Goal: Navigation & Orientation: Find specific page/section

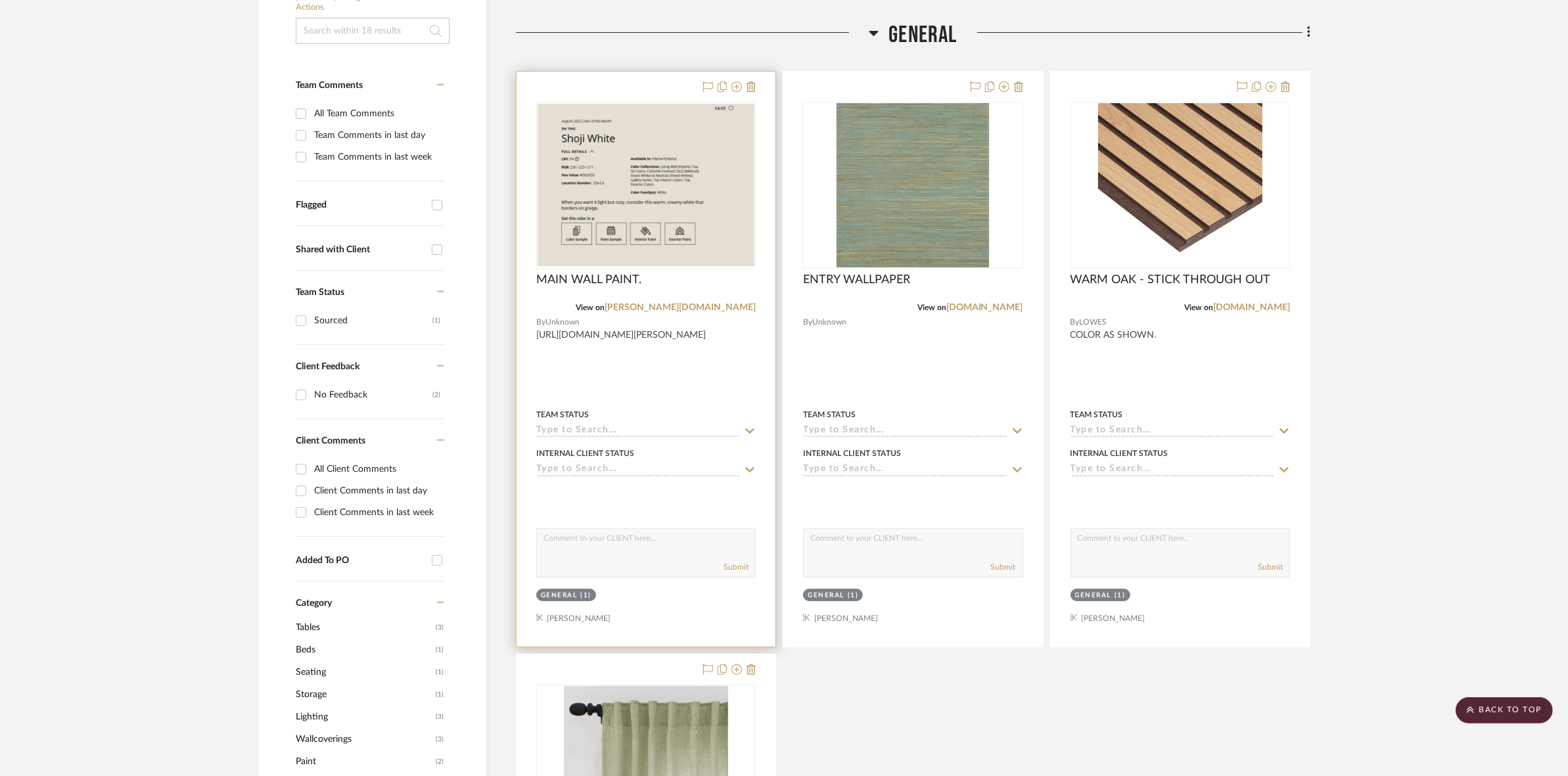
click at [0, 0] on img at bounding box center [0, 0] width 0 height 0
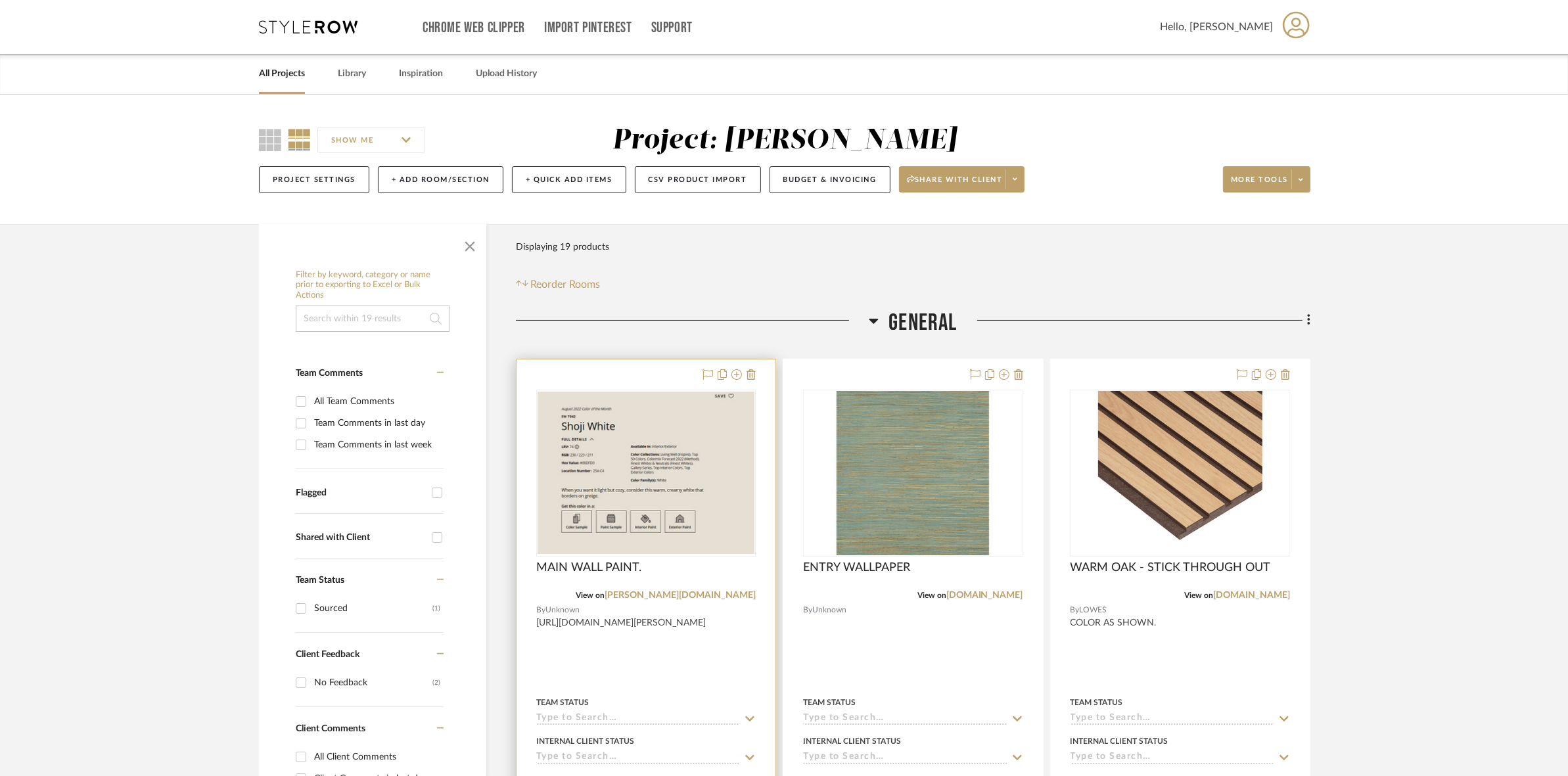
click at [666, 445] on img "0" at bounding box center [646, 473] width 217 height 162
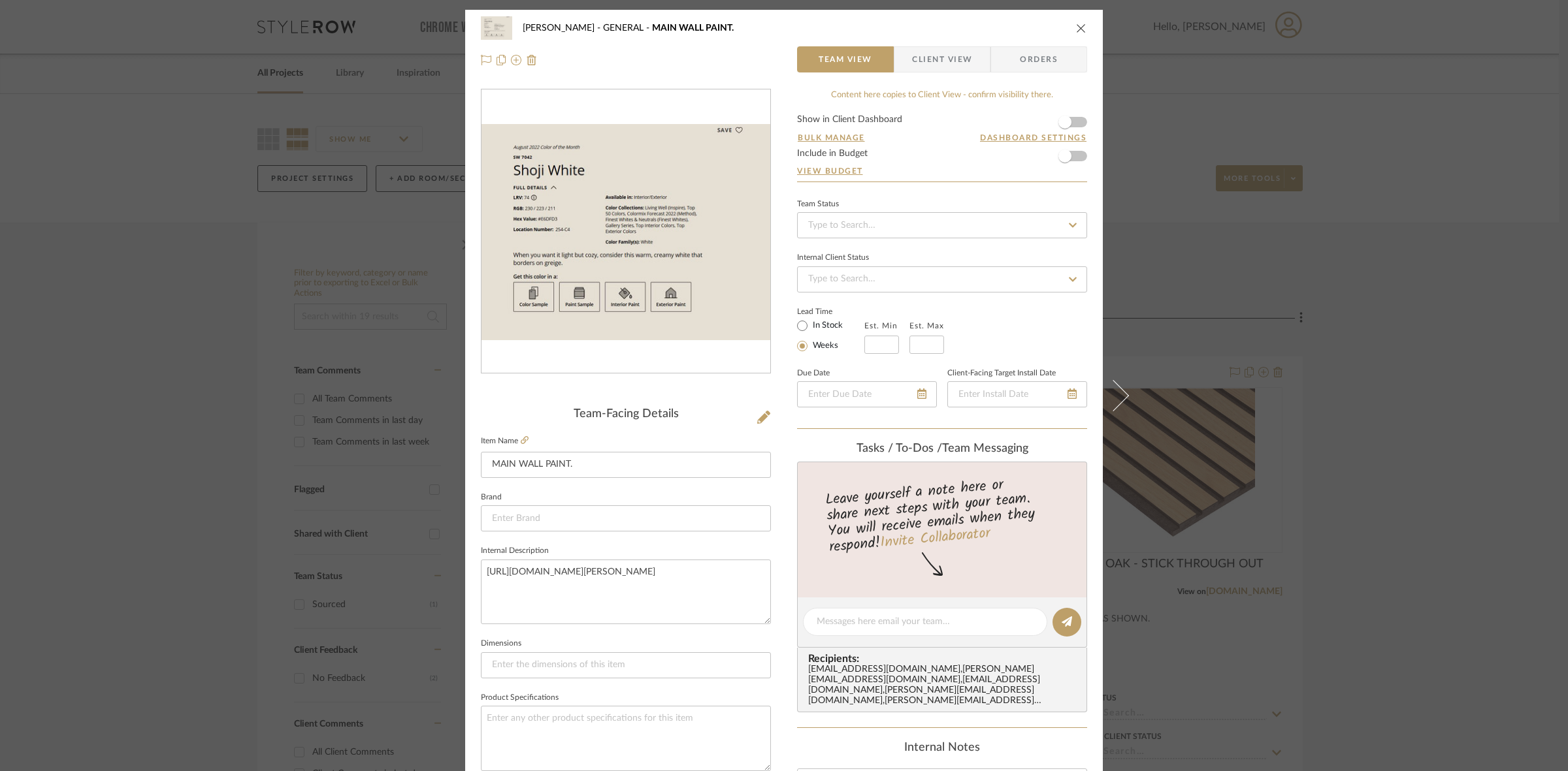
click at [1180, 89] on div "LICHI, MAXINE GENERAL MAIN WALL PAINT. Team View Client View Orders Team-Facing…" at bounding box center [784, 385] width 1568 height 771
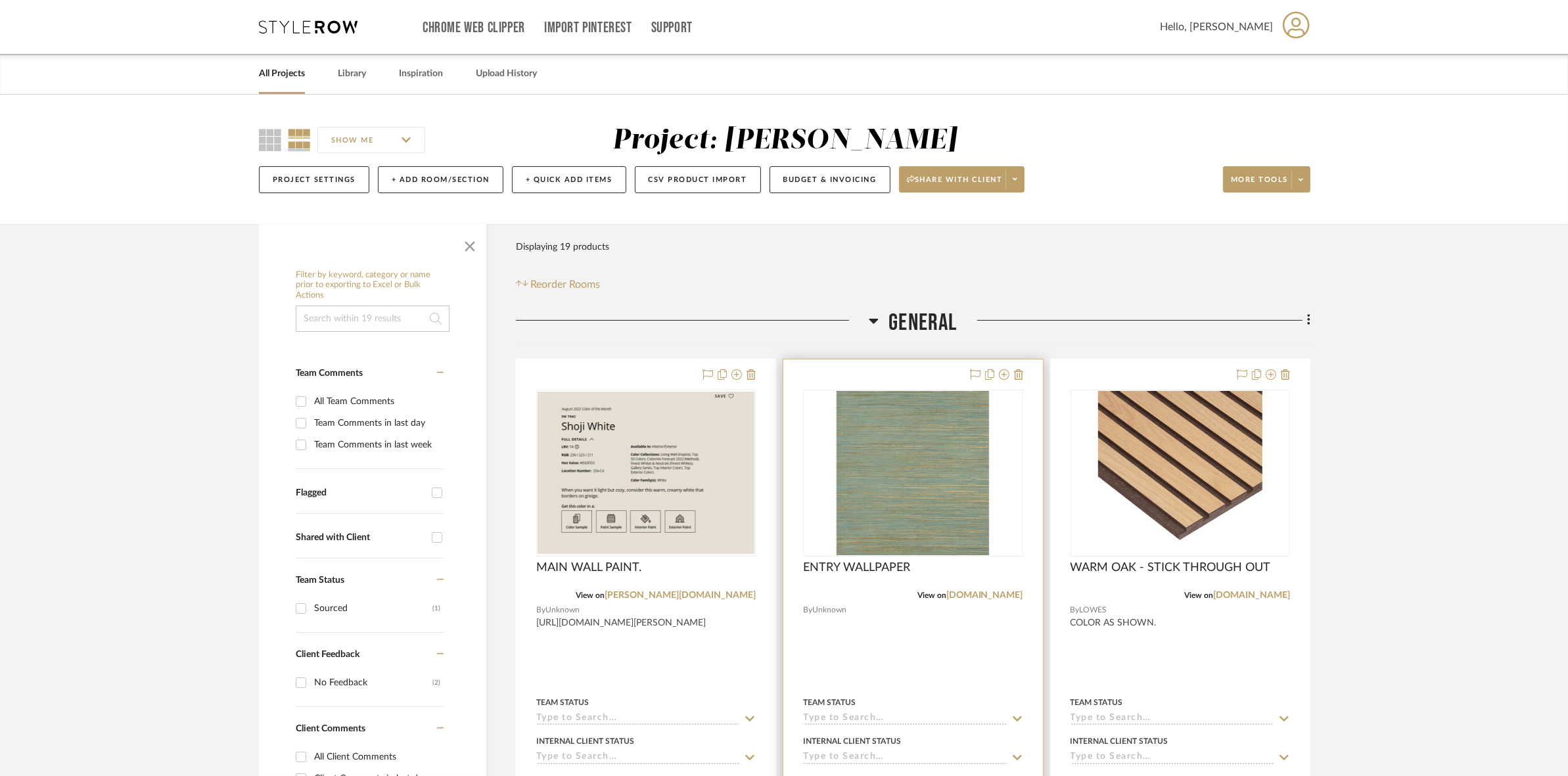
click at [876, 447] on img "0" at bounding box center [913, 473] width 164 height 164
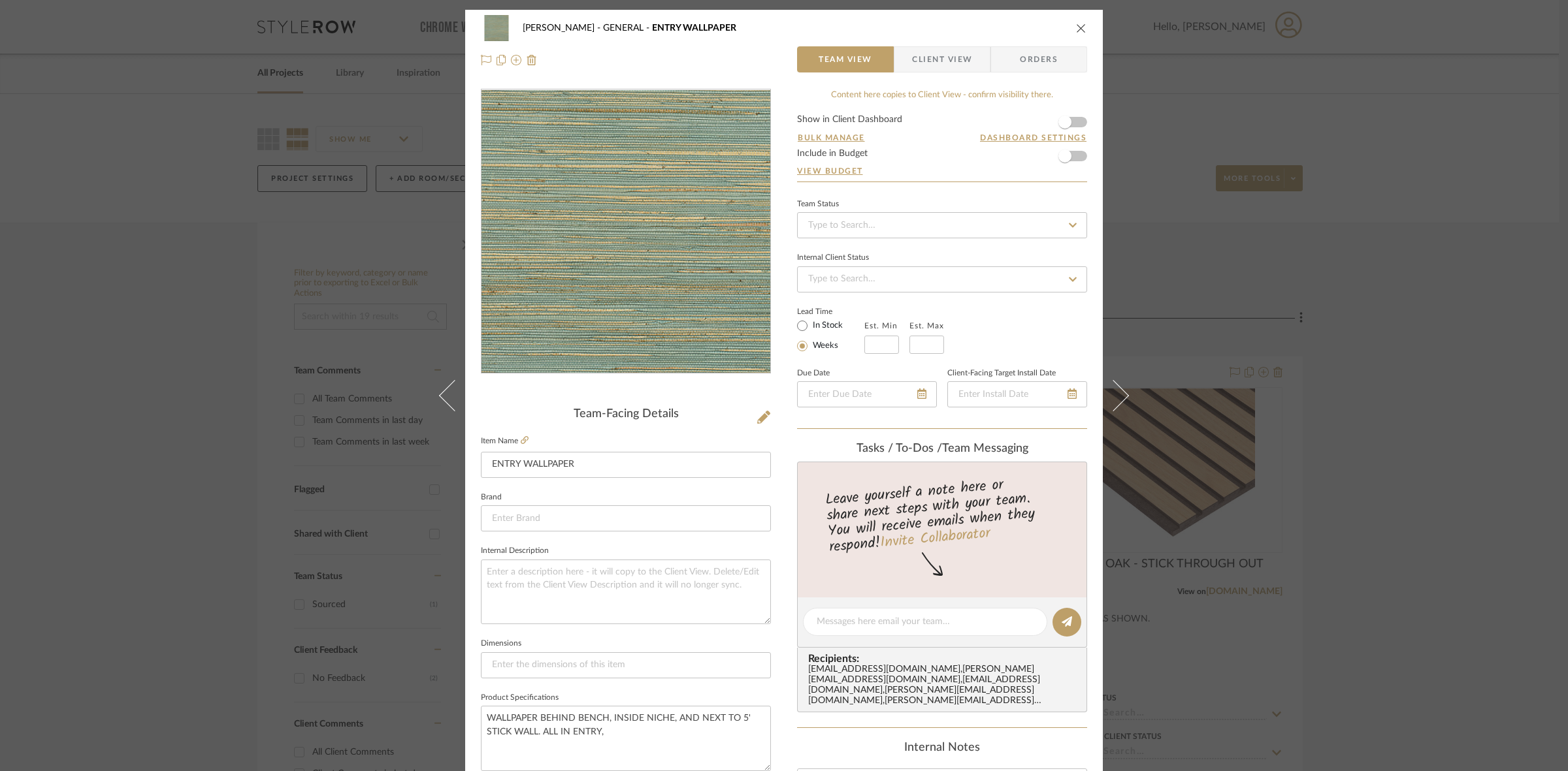
click at [633, 279] on img "0" at bounding box center [626, 232] width 284 height 284
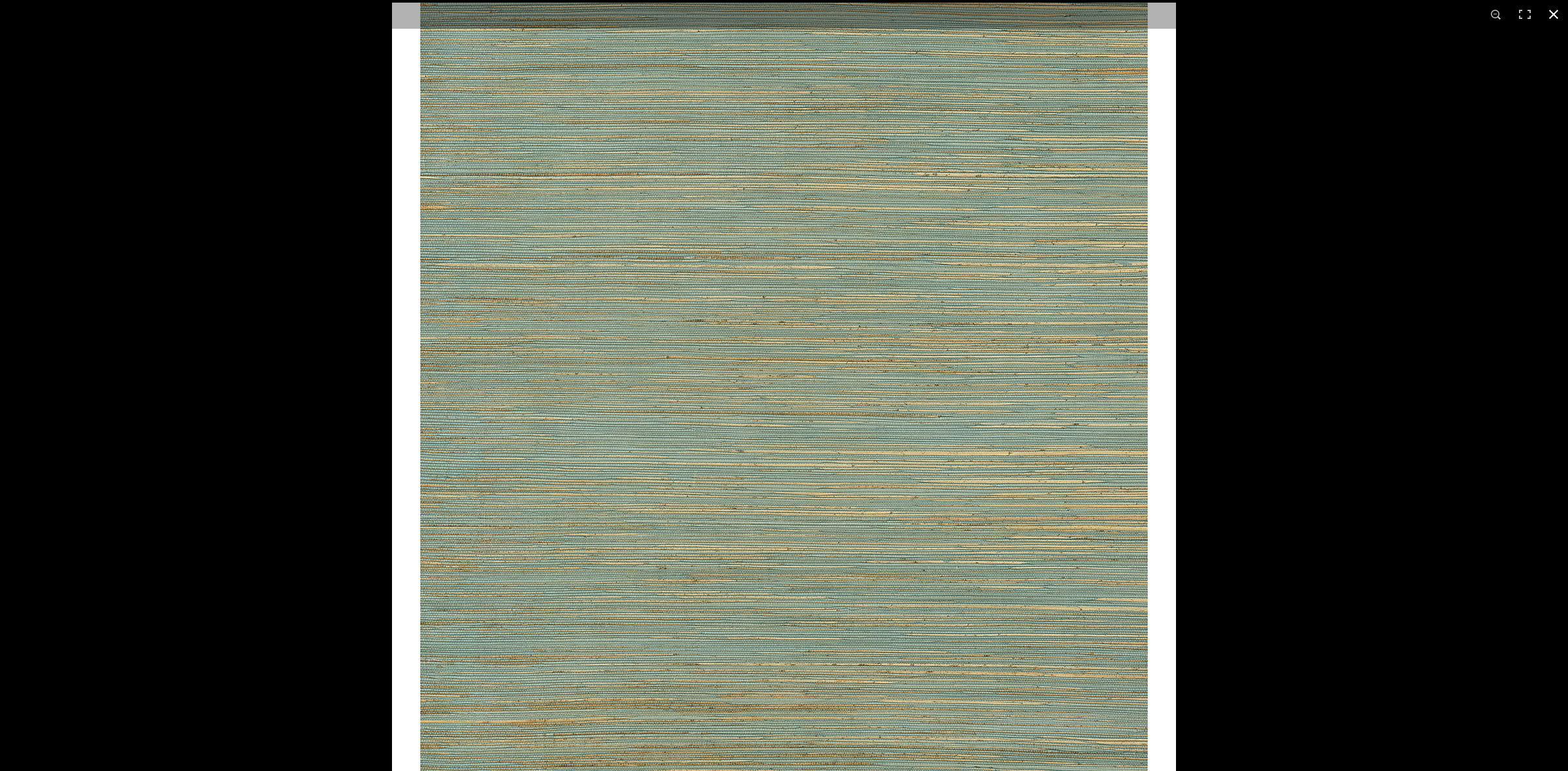
click at [1181, 56] on div at bounding box center [1176, 388] width 1568 height 771
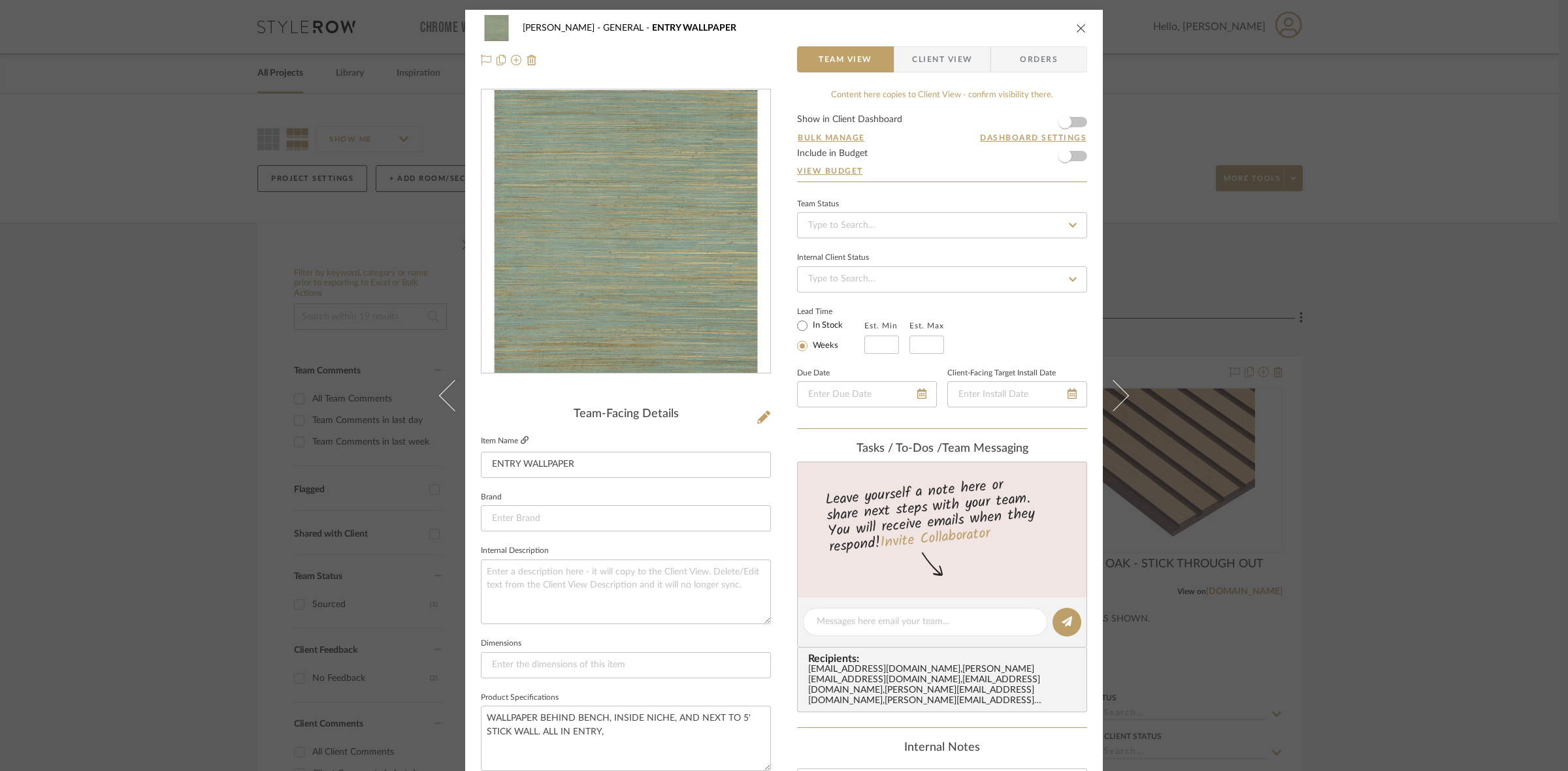
click at [521, 445] on link at bounding box center [524, 441] width 8 height 11
click at [1224, 318] on div "LICHI, MAXINE GENERAL ENTRY WALLPAPER Team View Client View Orders Team-Facing …" at bounding box center [784, 385] width 1568 height 771
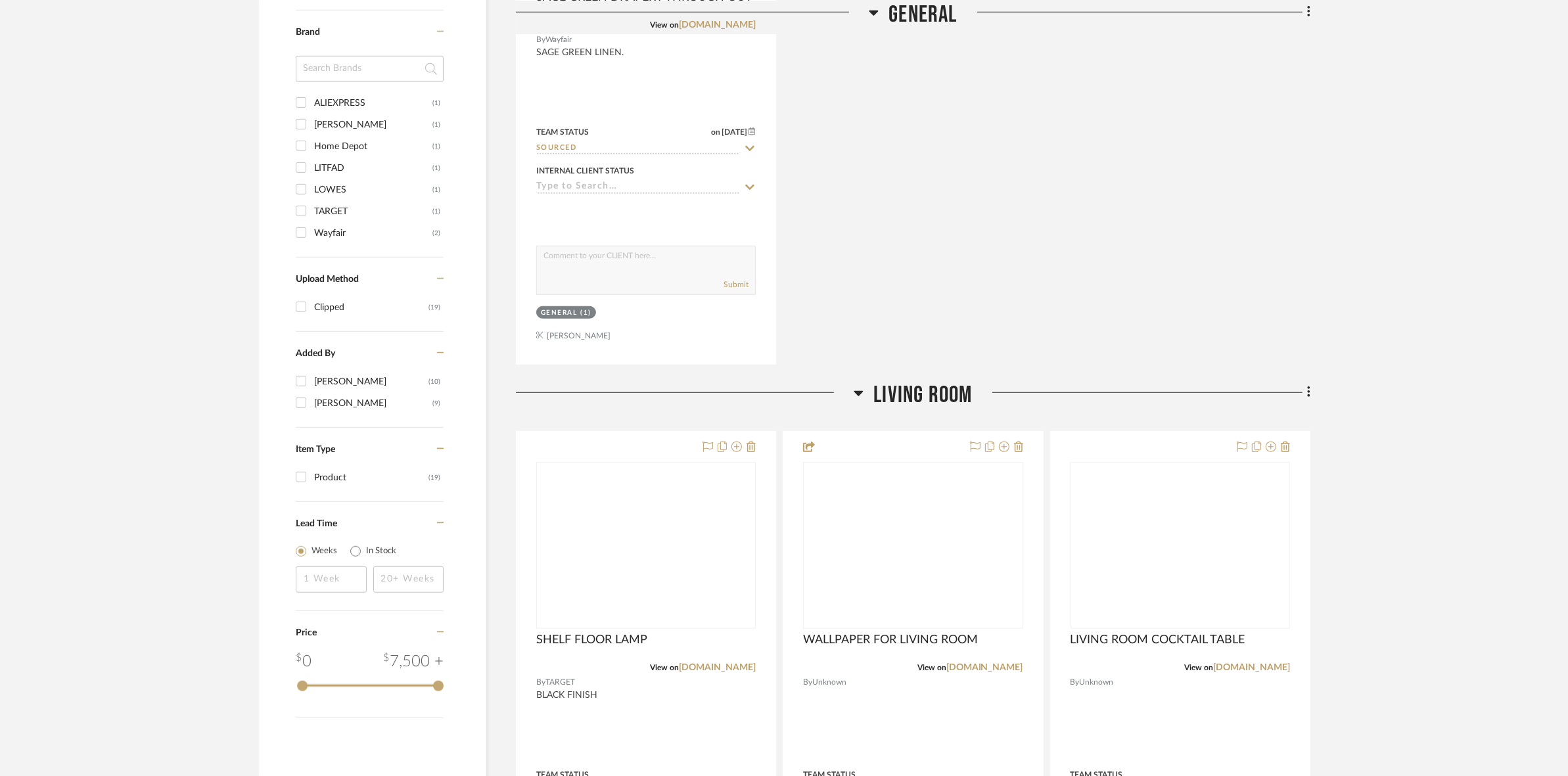
scroll to position [1232, 0]
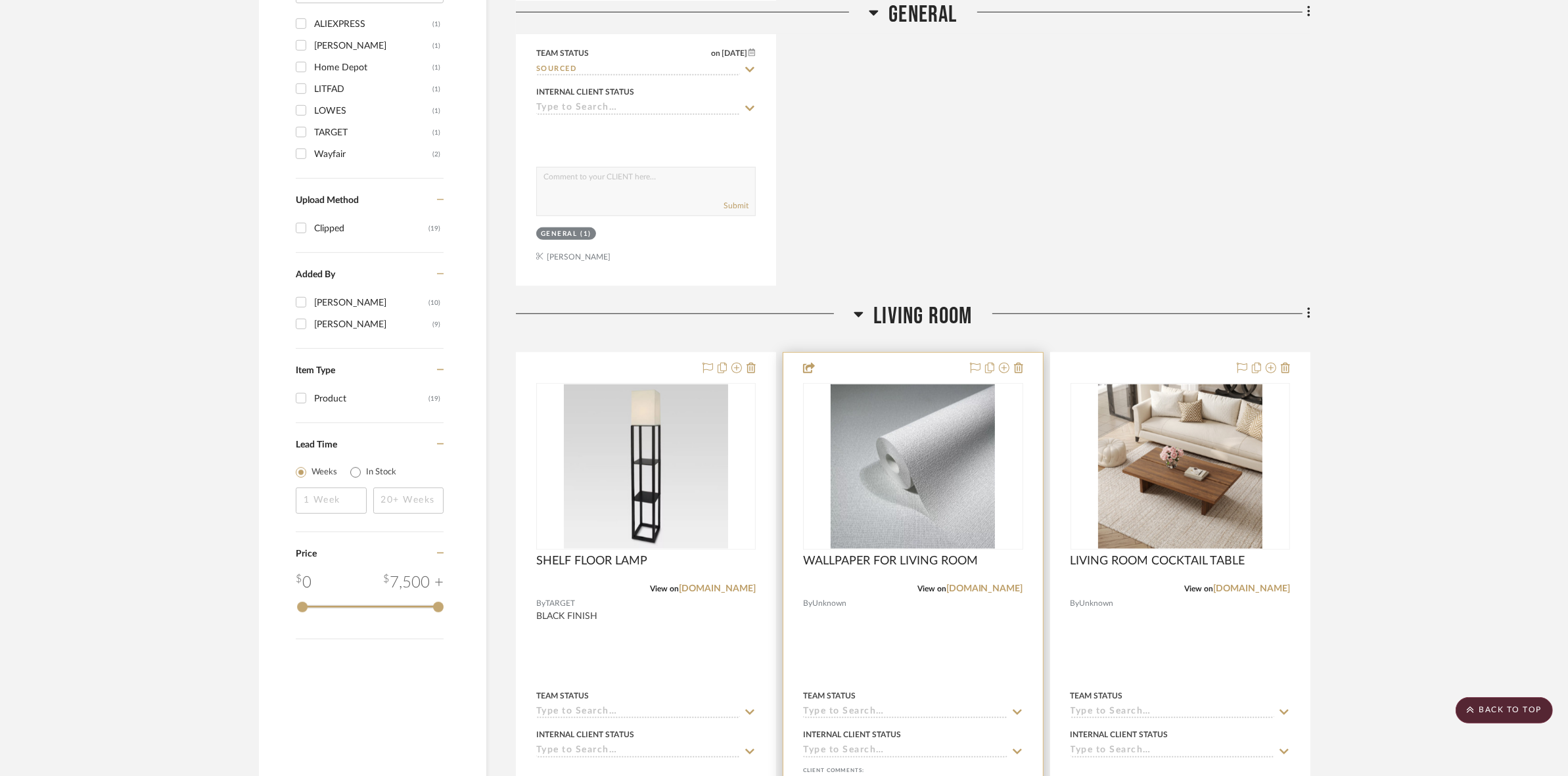
click at [900, 484] on img "0" at bounding box center [913, 466] width 164 height 164
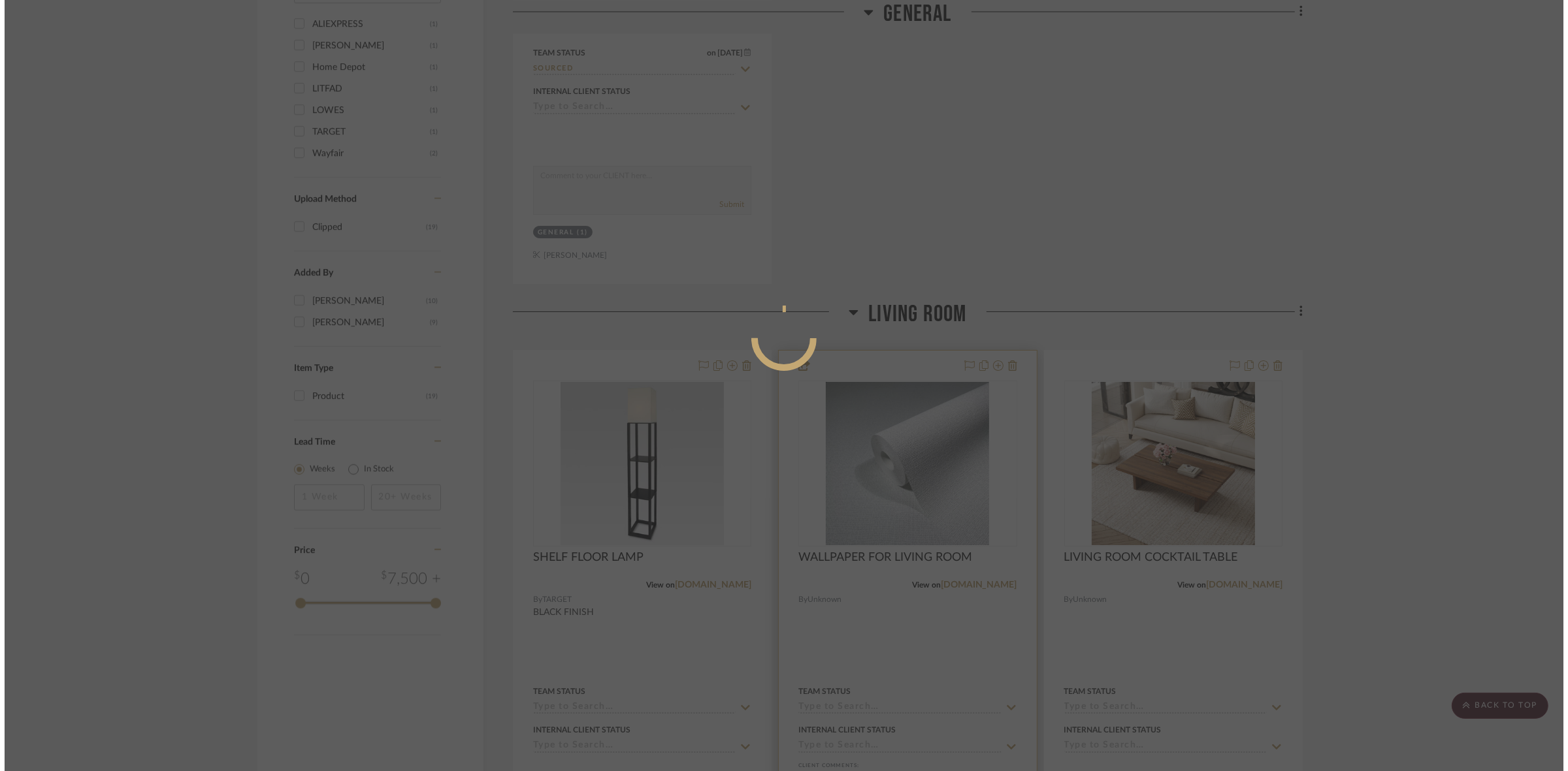
scroll to position [0, 0]
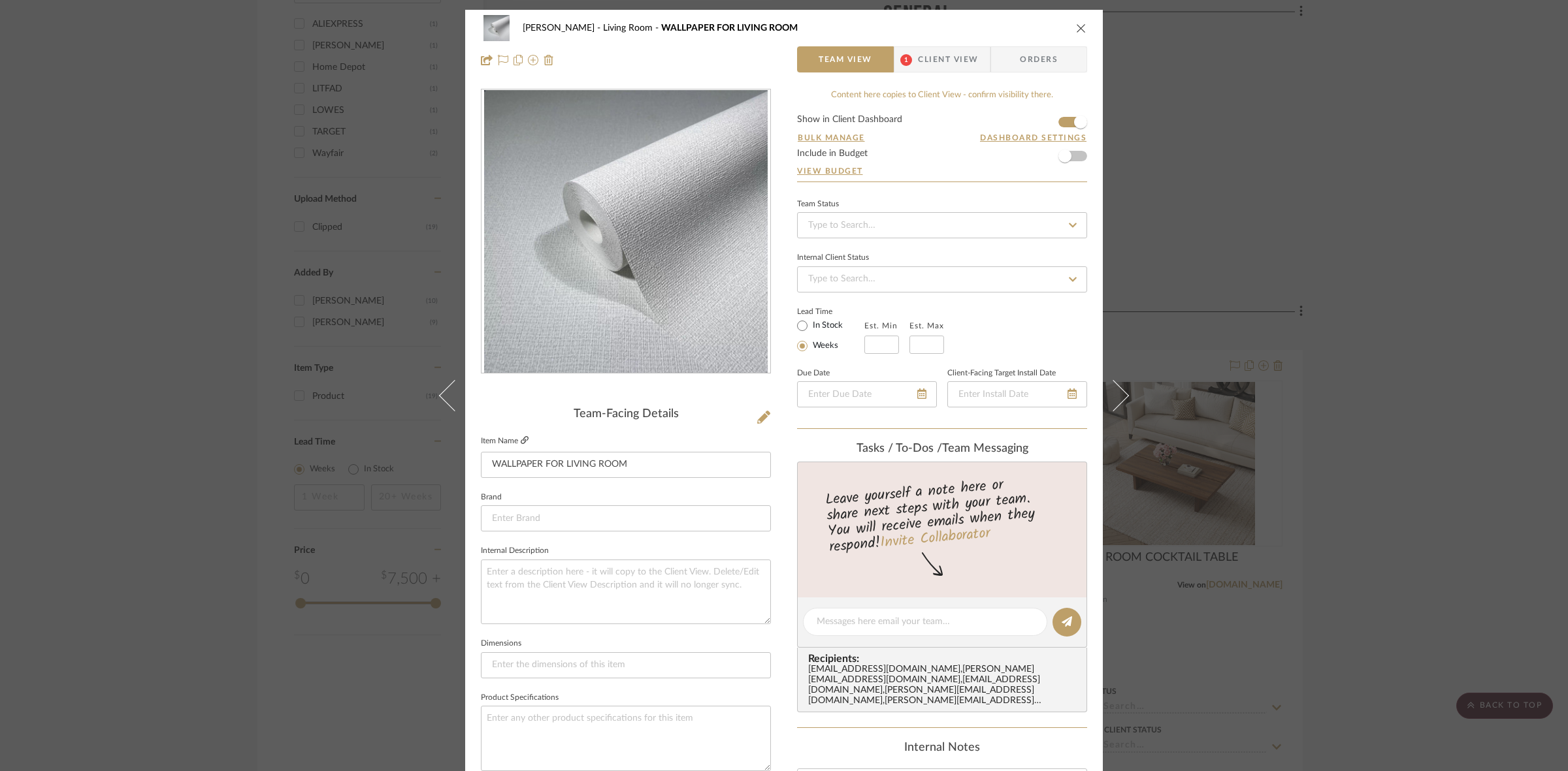
click at [521, 436] on icon at bounding box center [524, 440] width 8 height 8
click at [164, 249] on div "LICHI, MAXINE Living Room WALLPAPER FOR LIVING ROOM Team View 1 Client View Ord…" at bounding box center [784, 385] width 1568 height 771
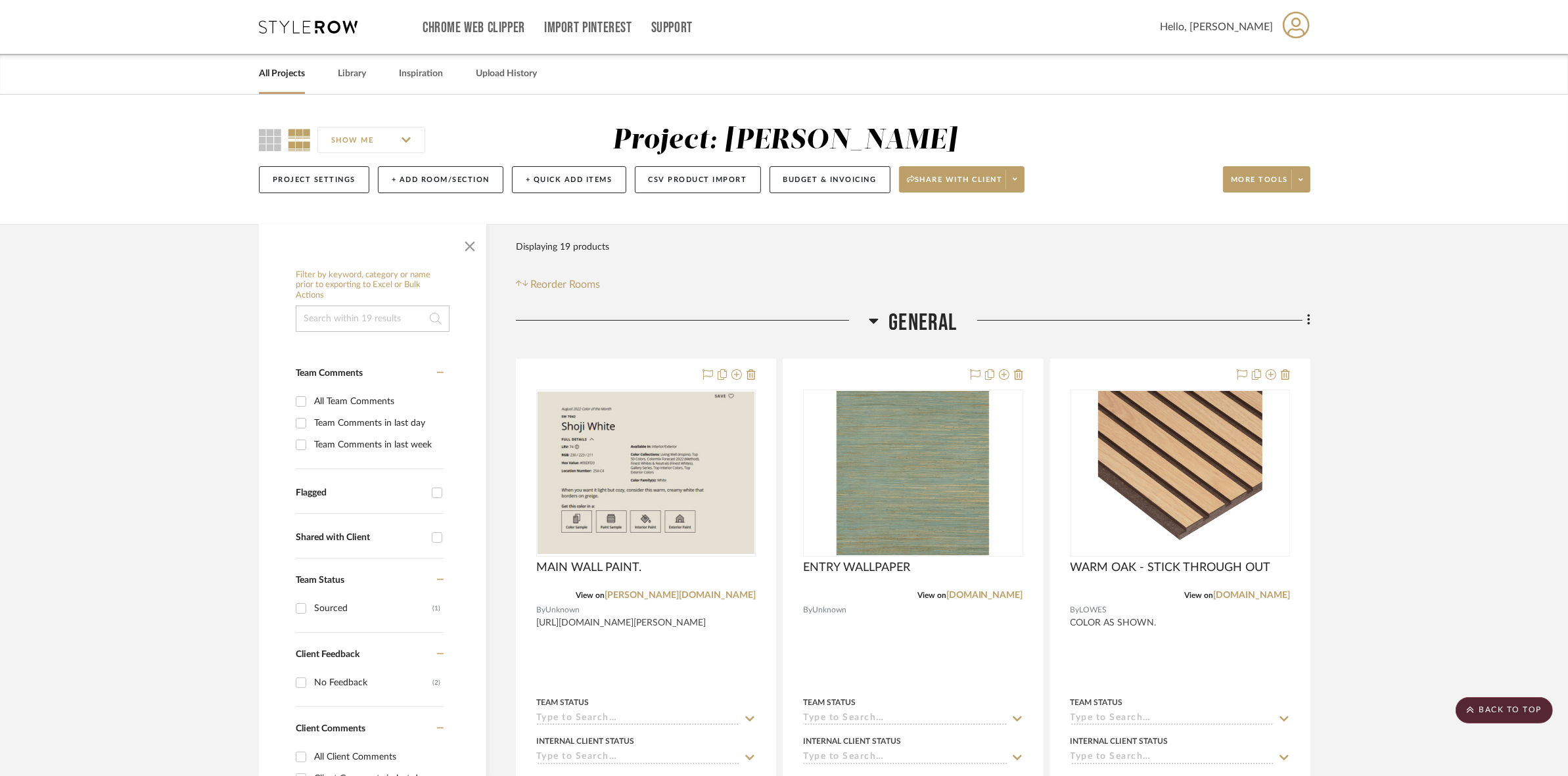
drag, startPoint x: 1173, startPoint y: 432, endPoint x: 1219, endPoint y: 216, distance: 220.8
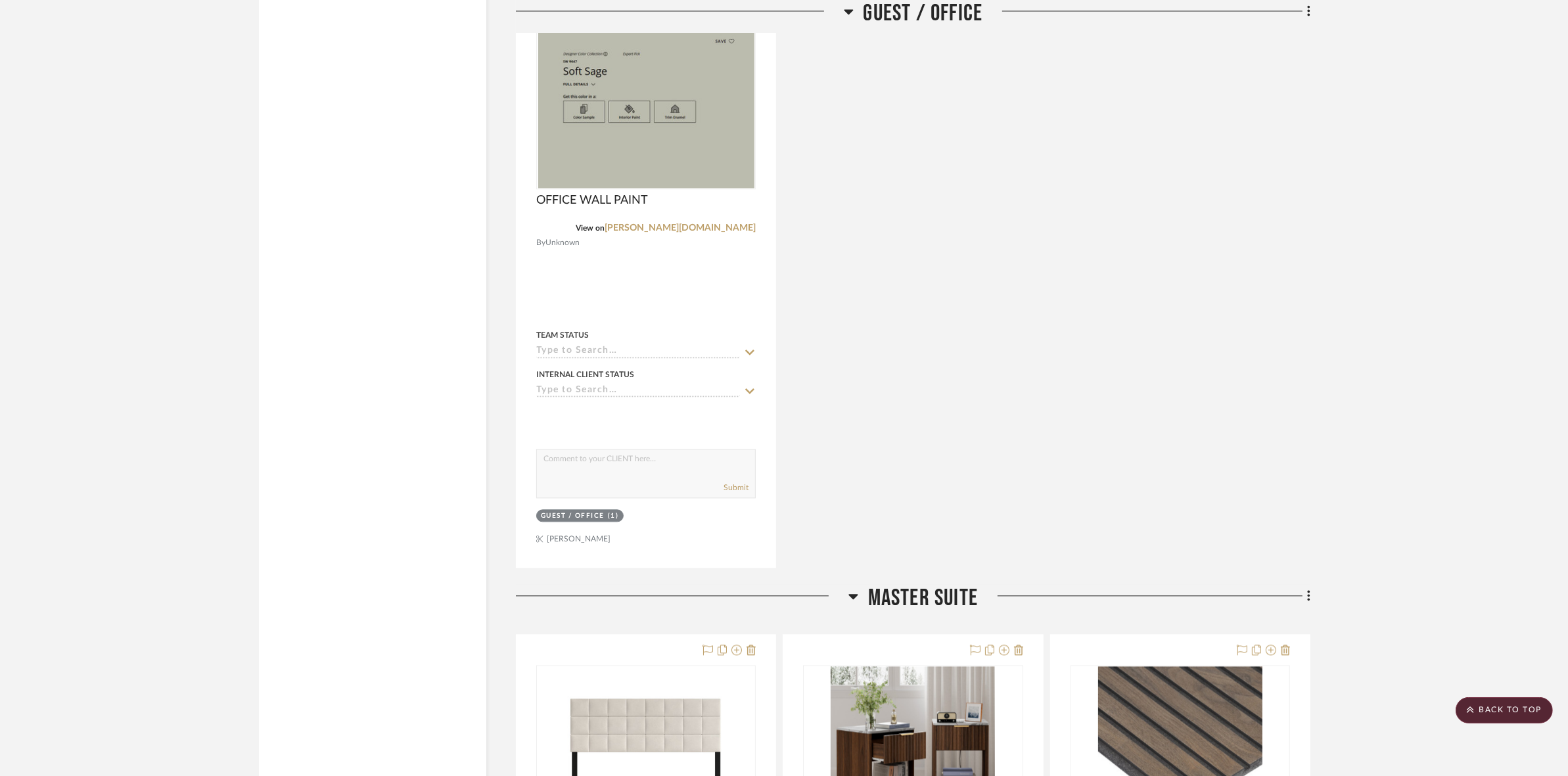
scroll to position [3696, 0]
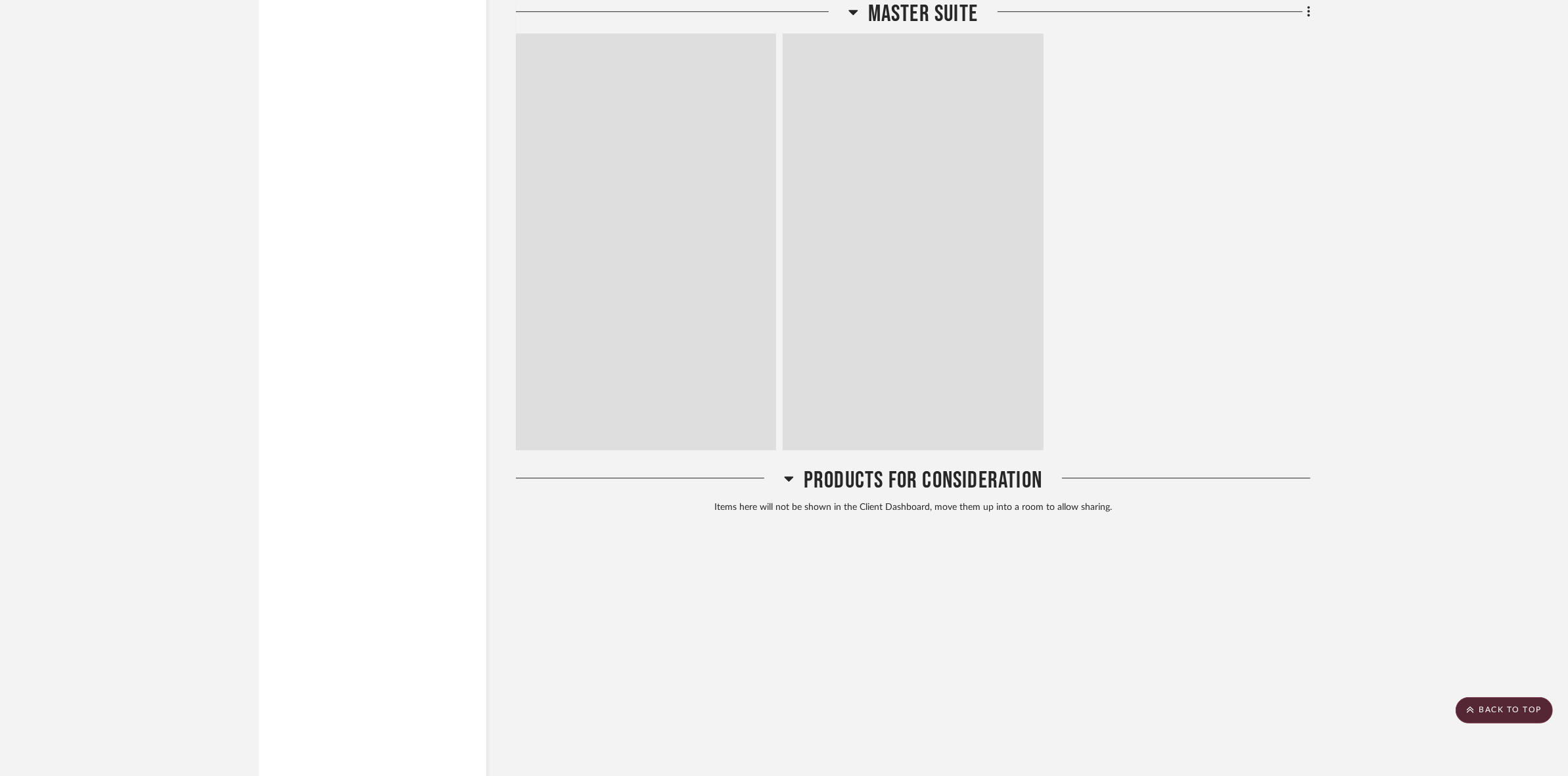
drag, startPoint x: 1489, startPoint y: 460, endPoint x: 1484, endPoint y: 637, distance: 177.1
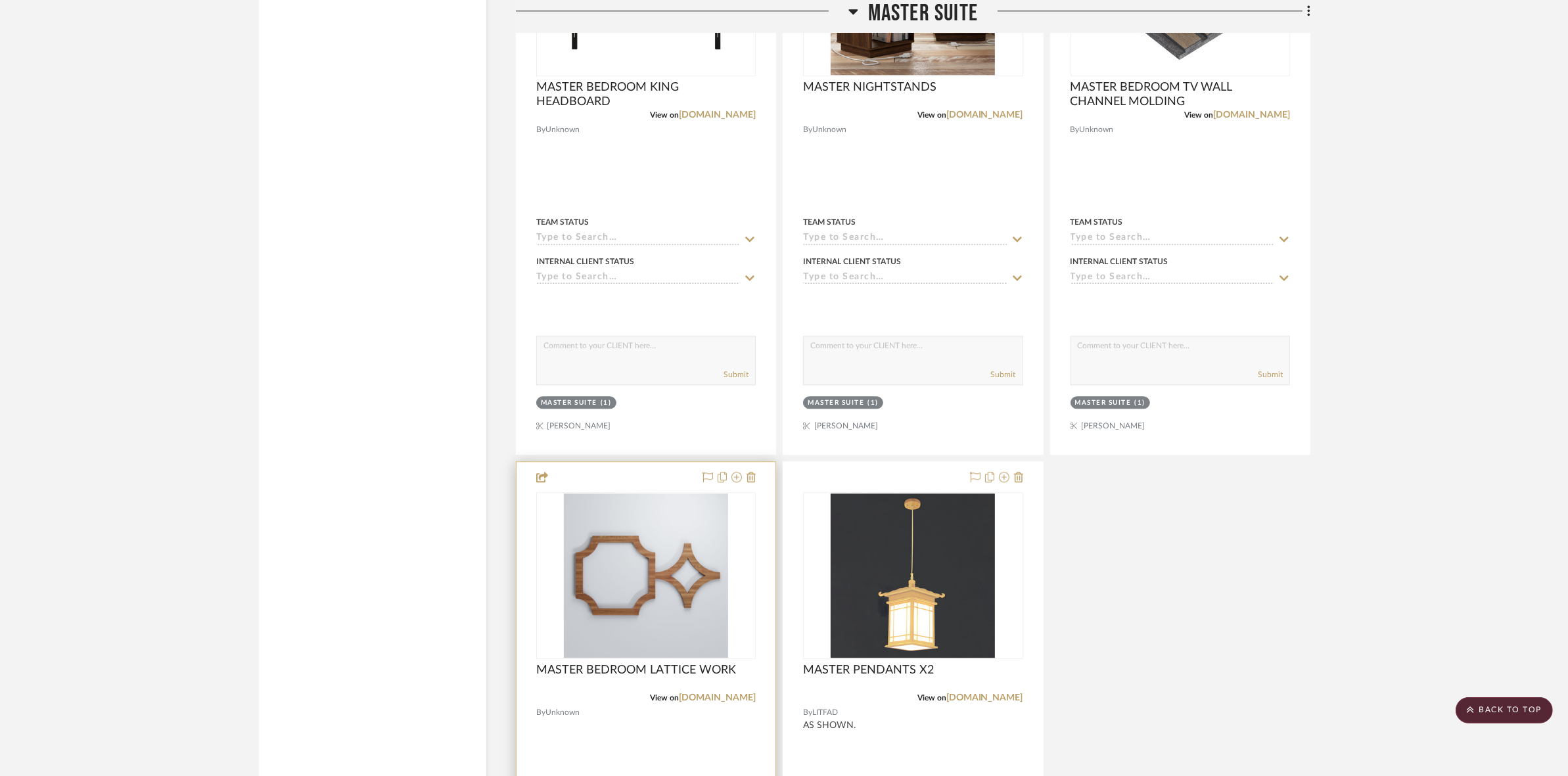
scroll to position [4313, 0]
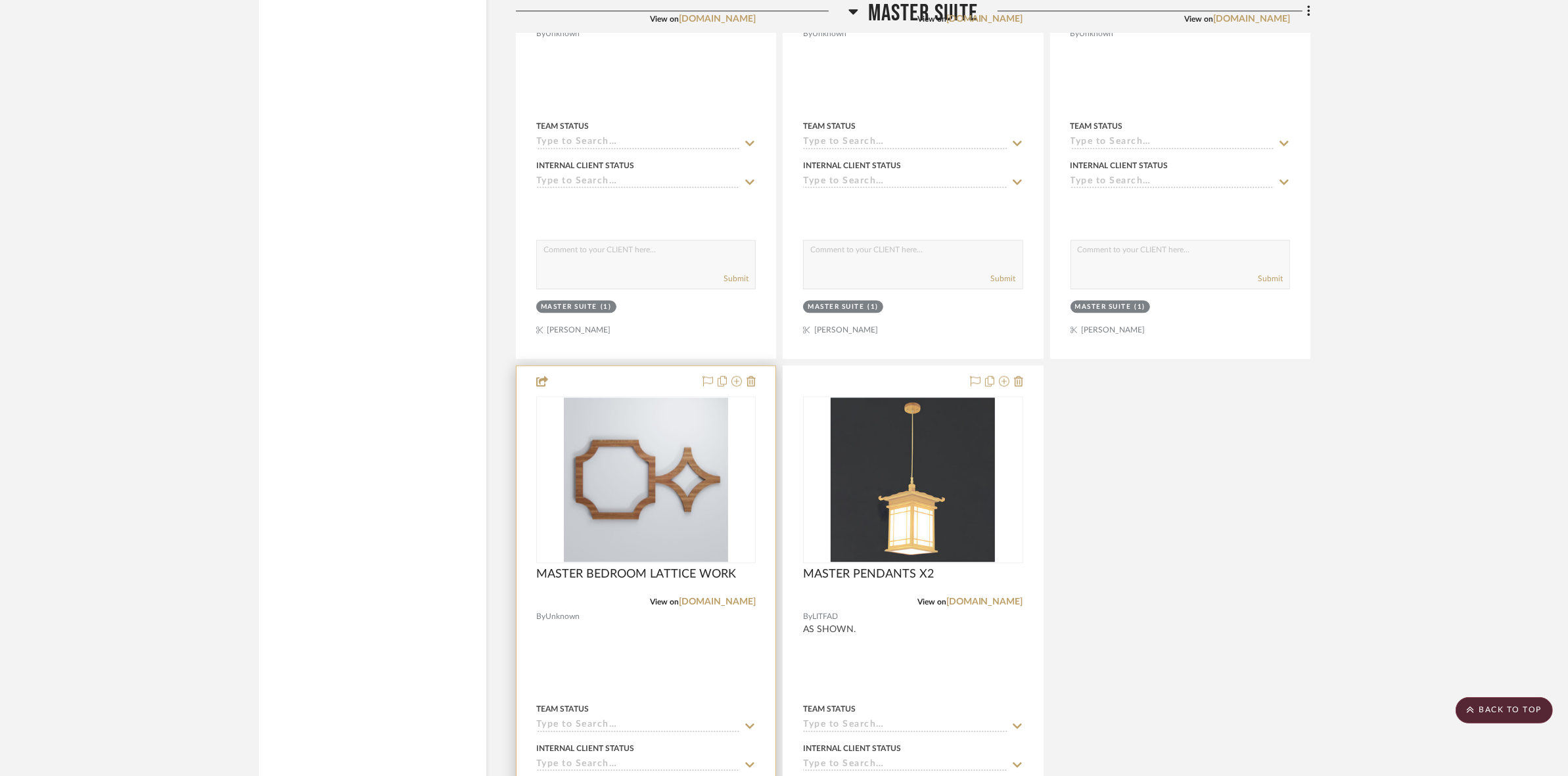
click at [0, 0] on img at bounding box center [0, 0] width 0 height 0
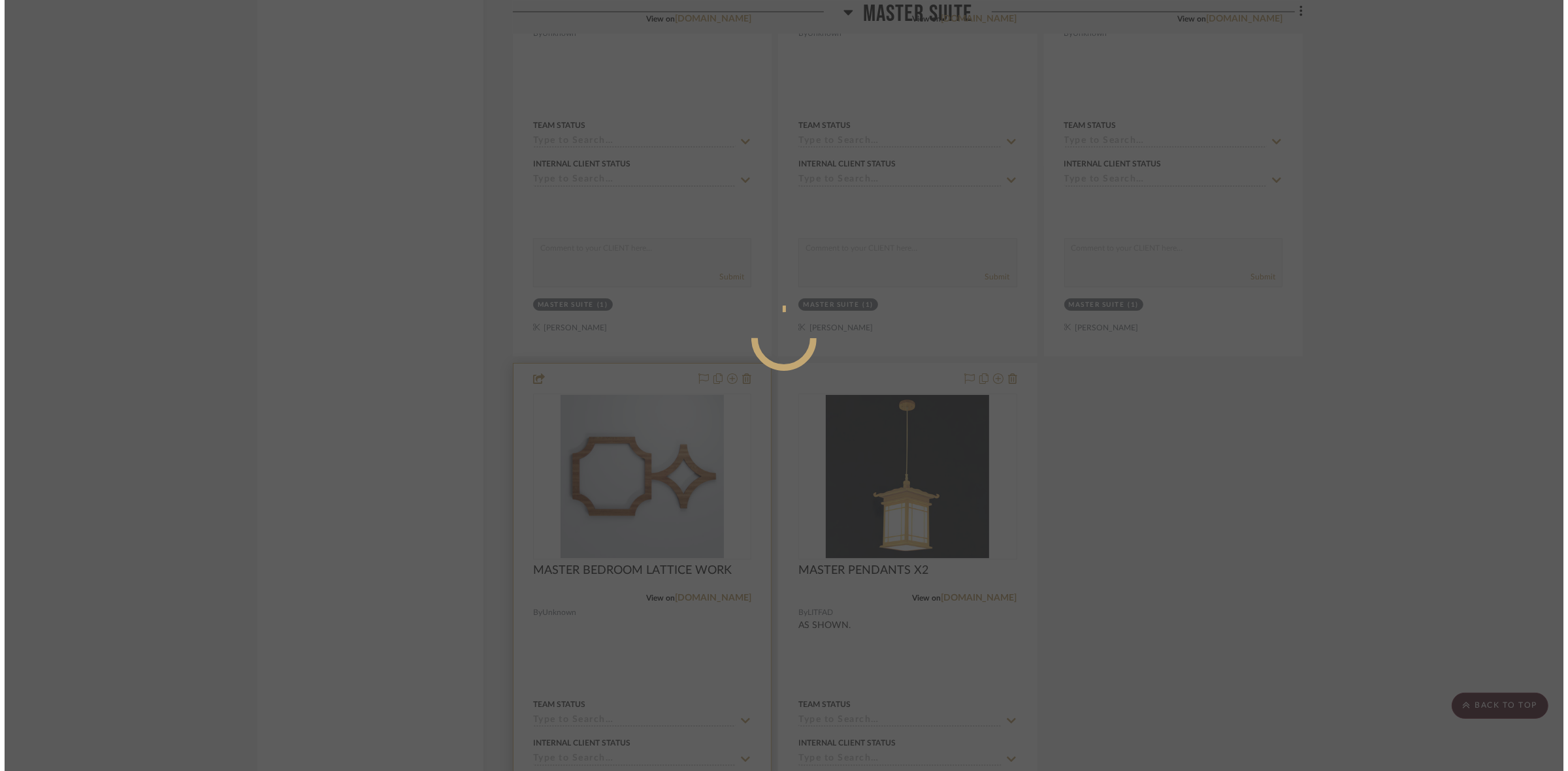
scroll to position [0, 0]
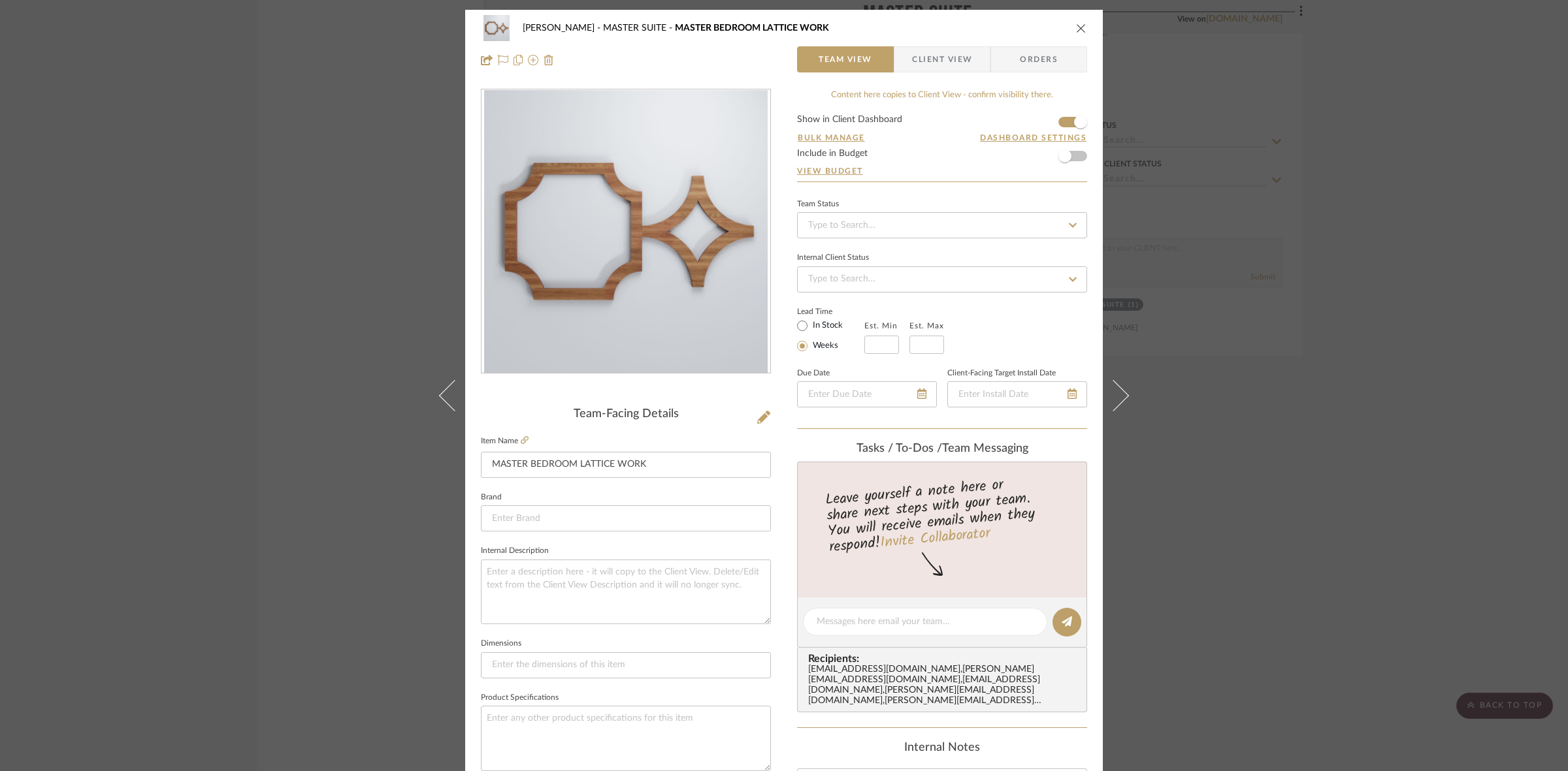
click at [1370, 441] on div "LICHI, MAXINE MASTER SUITE MASTER BEDROOM LATTICE WORK Team View Client View Or…" at bounding box center [784, 385] width 1568 height 771
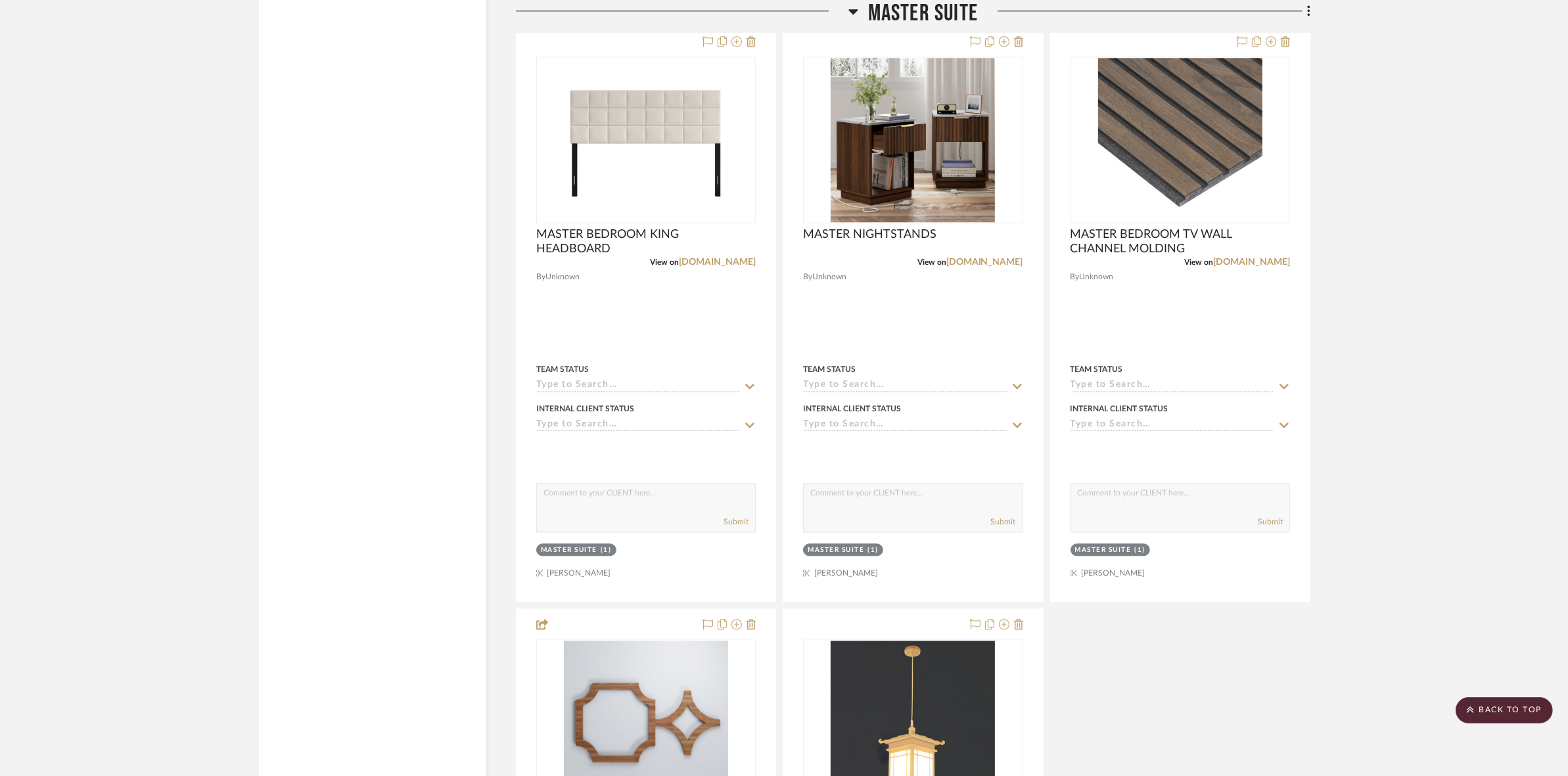
scroll to position [4066, 0]
